Goal: Check status: Check status

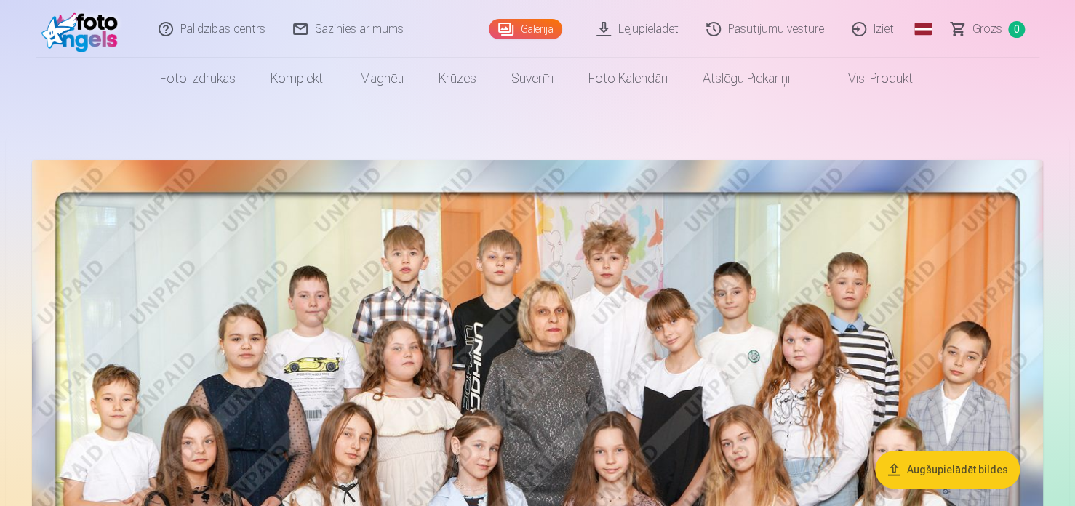
click at [784, 36] on link "Pasūtījumu vēsture" at bounding box center [765, 29] width 145 height 58
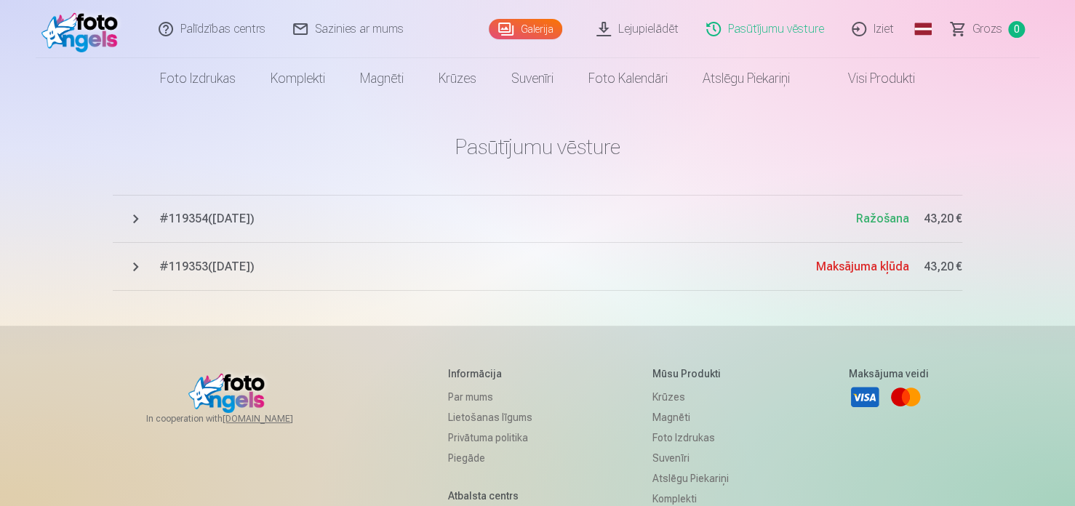
click at [752, 222] on span "# 119354 ( 3.09.2025 )" at bounding box center [507, 218] width 697 height 17
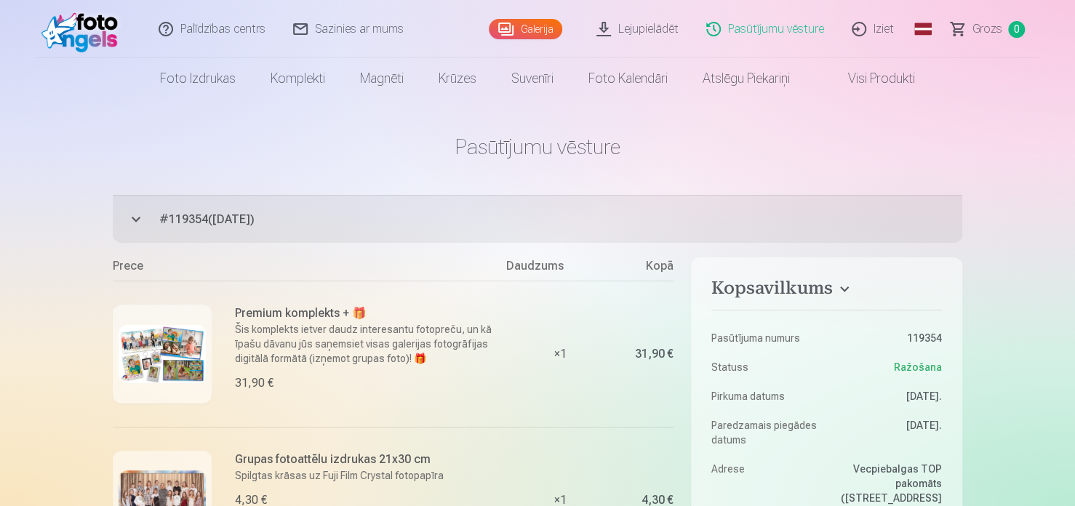
click at [907, 78] on link "Visi produkti" at bounding box center [869, 78] width 125 height 41
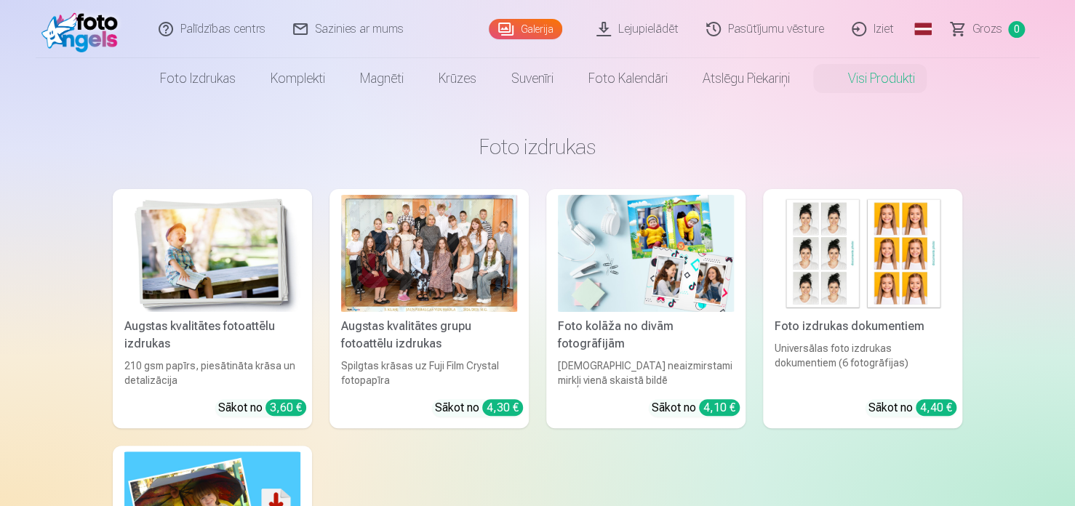
click at [835, 26] on link "Pasūtījumu vēsture" at bounding box center [765, 29] width 145 height 58
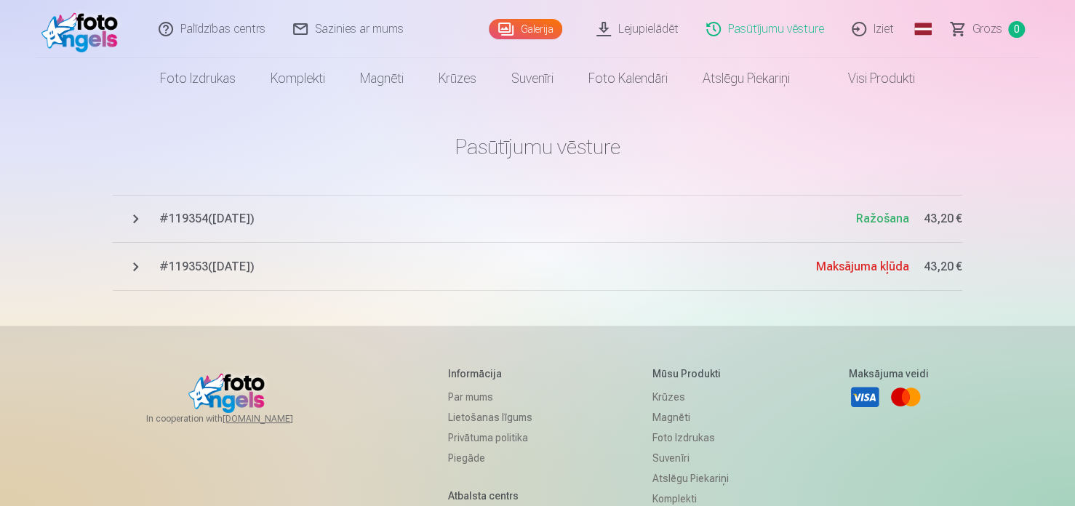
click at [945, 261] on span "43,20 €" at bounding box center [942, 266] width 39 height 17
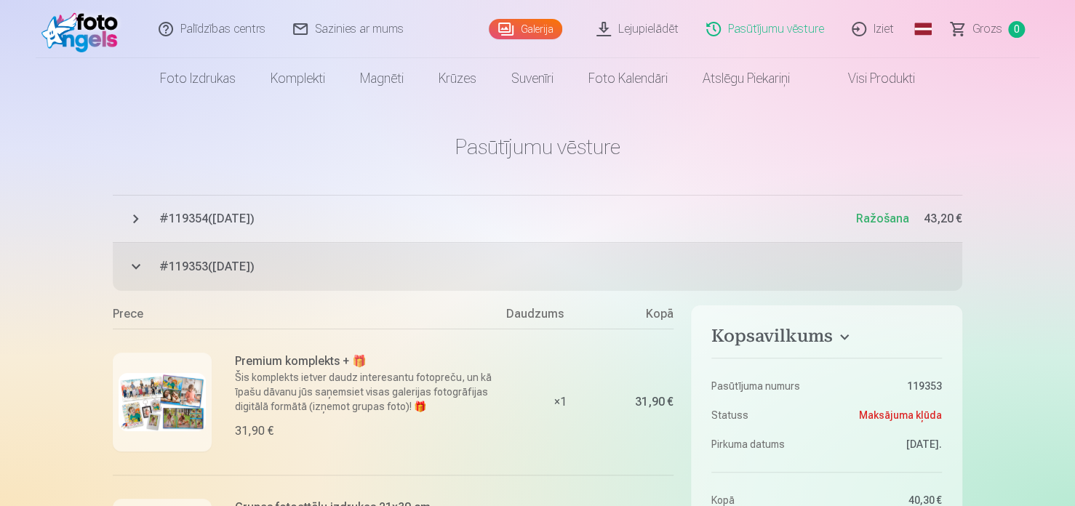
drag, startPoint x: 354, startPoint y: 282, endPoint x: 268, endPoint y: 257, distance: 90.2
click at [292, 257] on button "# 119353 ( 3.09.2025 ) Maksājuma kļūda 43,20 €" at bounding box center [537, 267] width 849 height 48
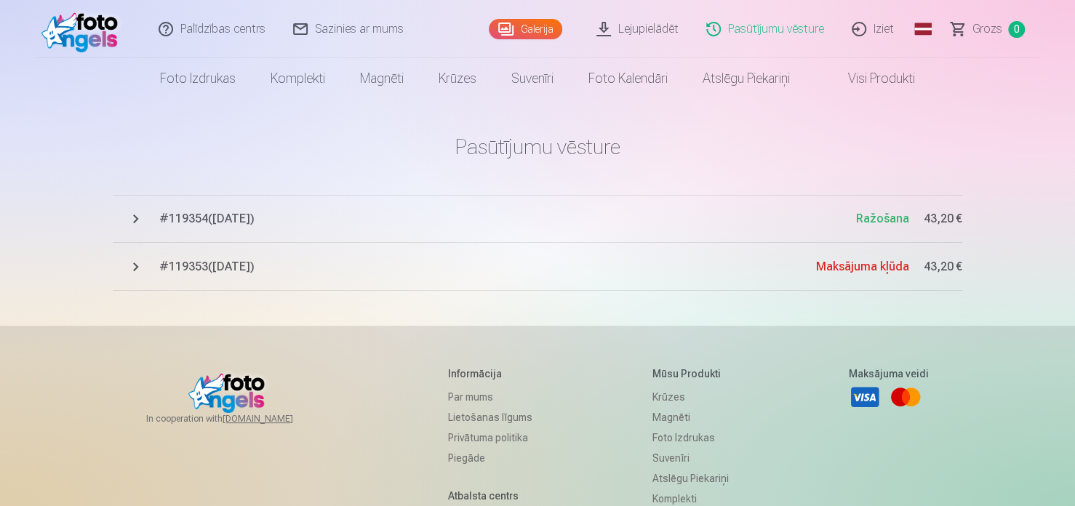
drag, startPoint x: 180, startPoint y: 260, endPoint x: 1054, endPoint y: 167, distance: 878.8
click at [1071, 174] on div "Palīdzības centrs Sazinies ar mums Galerija Lejupielādēt Pasūtījumu vēsture Izi…" at bounding box center [537, 363] width 1075 height 726
click at [889, 22] on link "Iziet" at bounding box center [873, 29] width 70 height 58
